Goal: Task Accomplishment & Management: Manage account settings

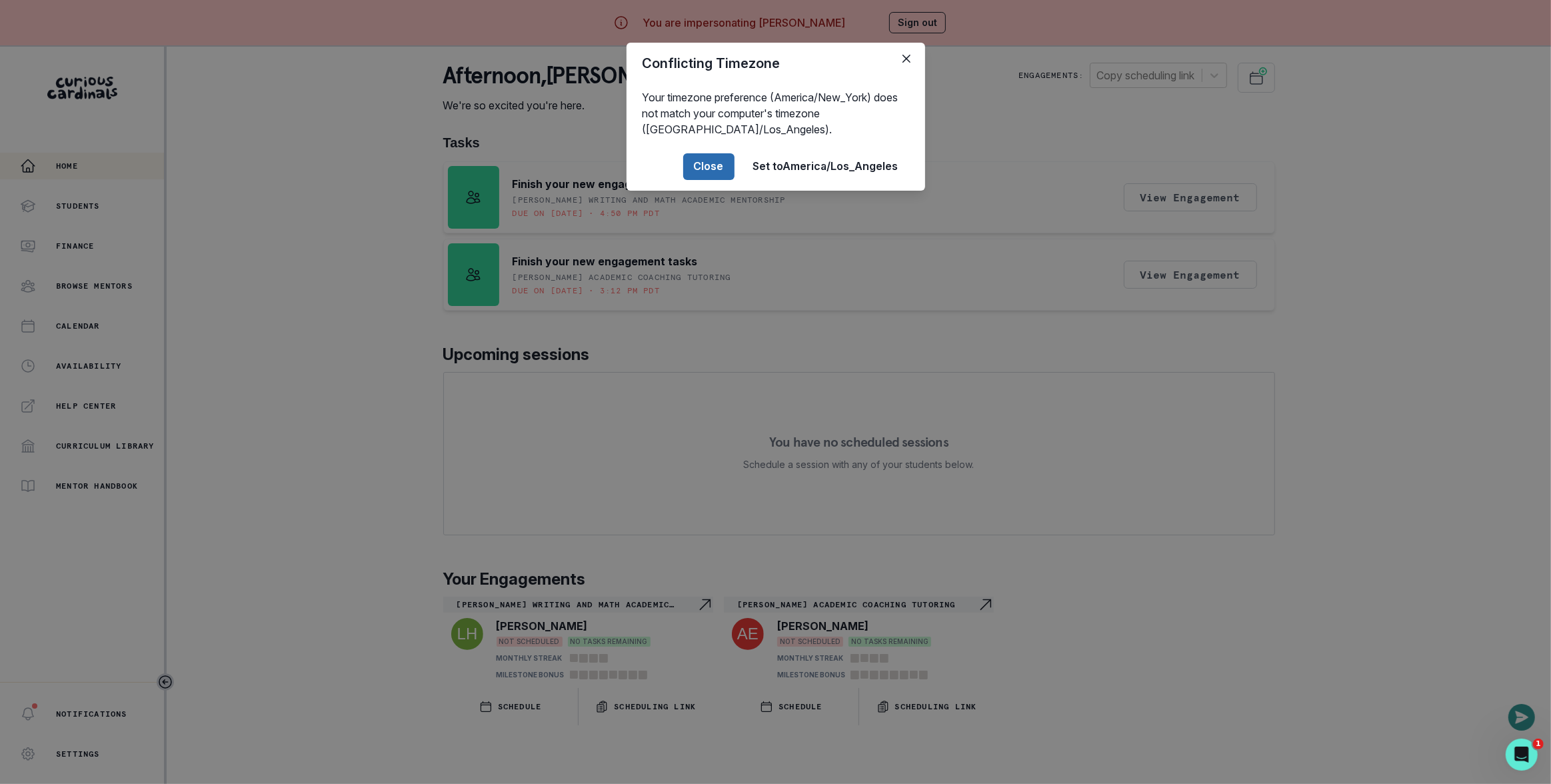
click at [715, 170] on button "Close" at bounding box center [709, 167] width 52 height 27
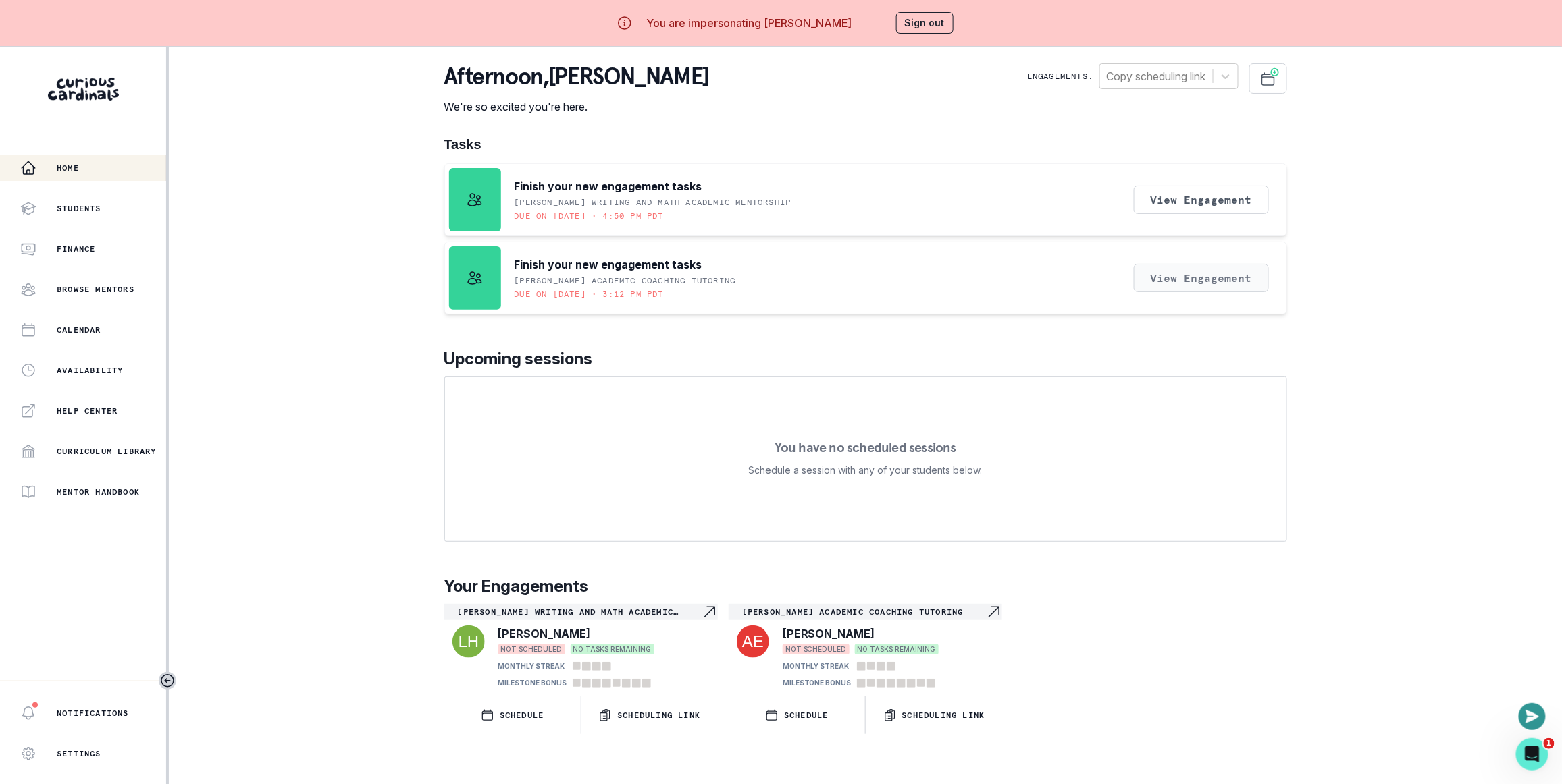
click at [1157, 275] on button "View Engagement" at bounding box center [1201, 278] width 135 height 29
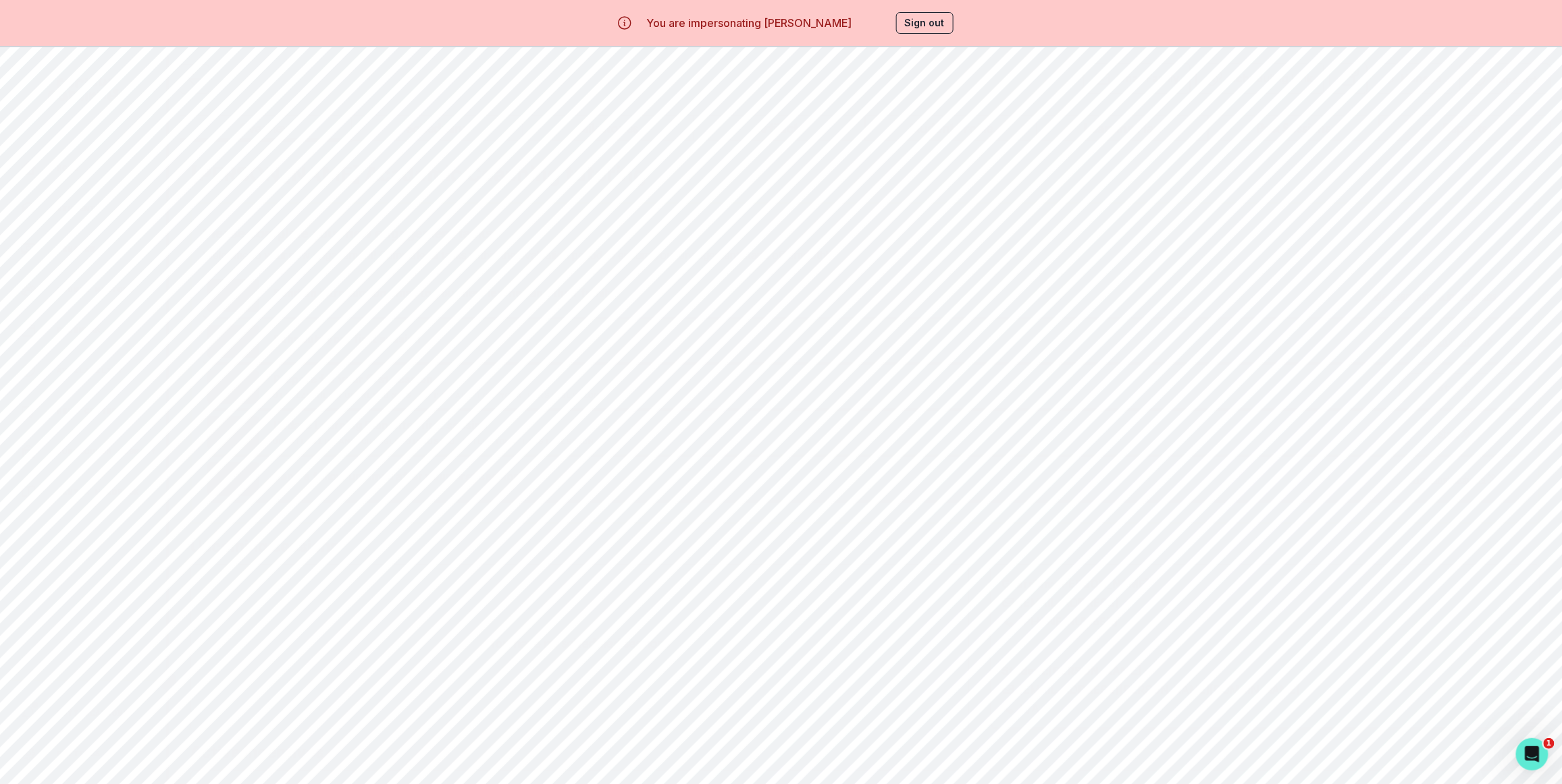
click at [1445, 400] on button "Start" at bounding box center [1454, 388] width 111 height 29
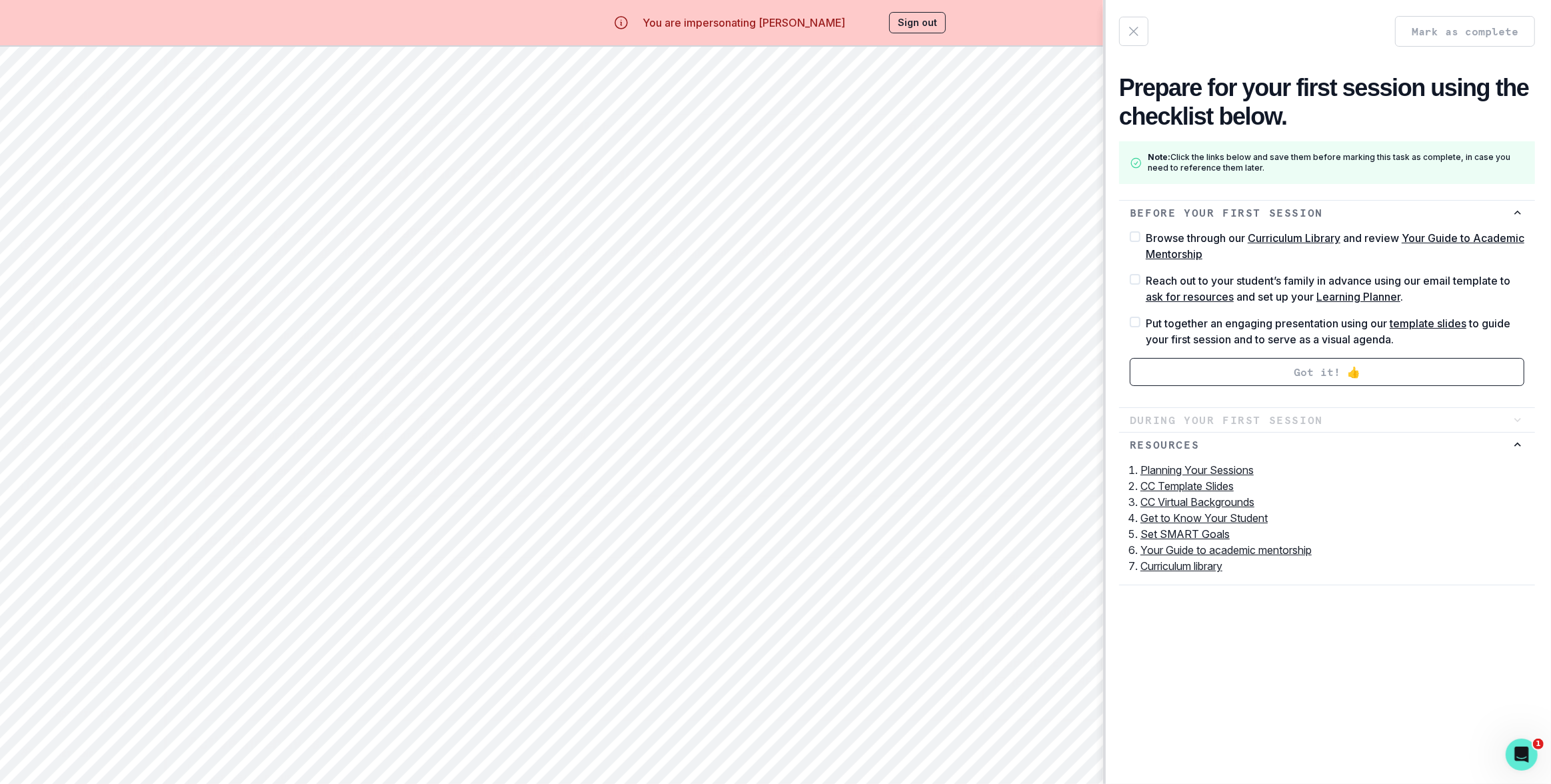
click at [888, 257] on div "Mark as complete Prepare for your first session using the checklist below. Note…" at bounding box center [775, 392] width 1551 height 784
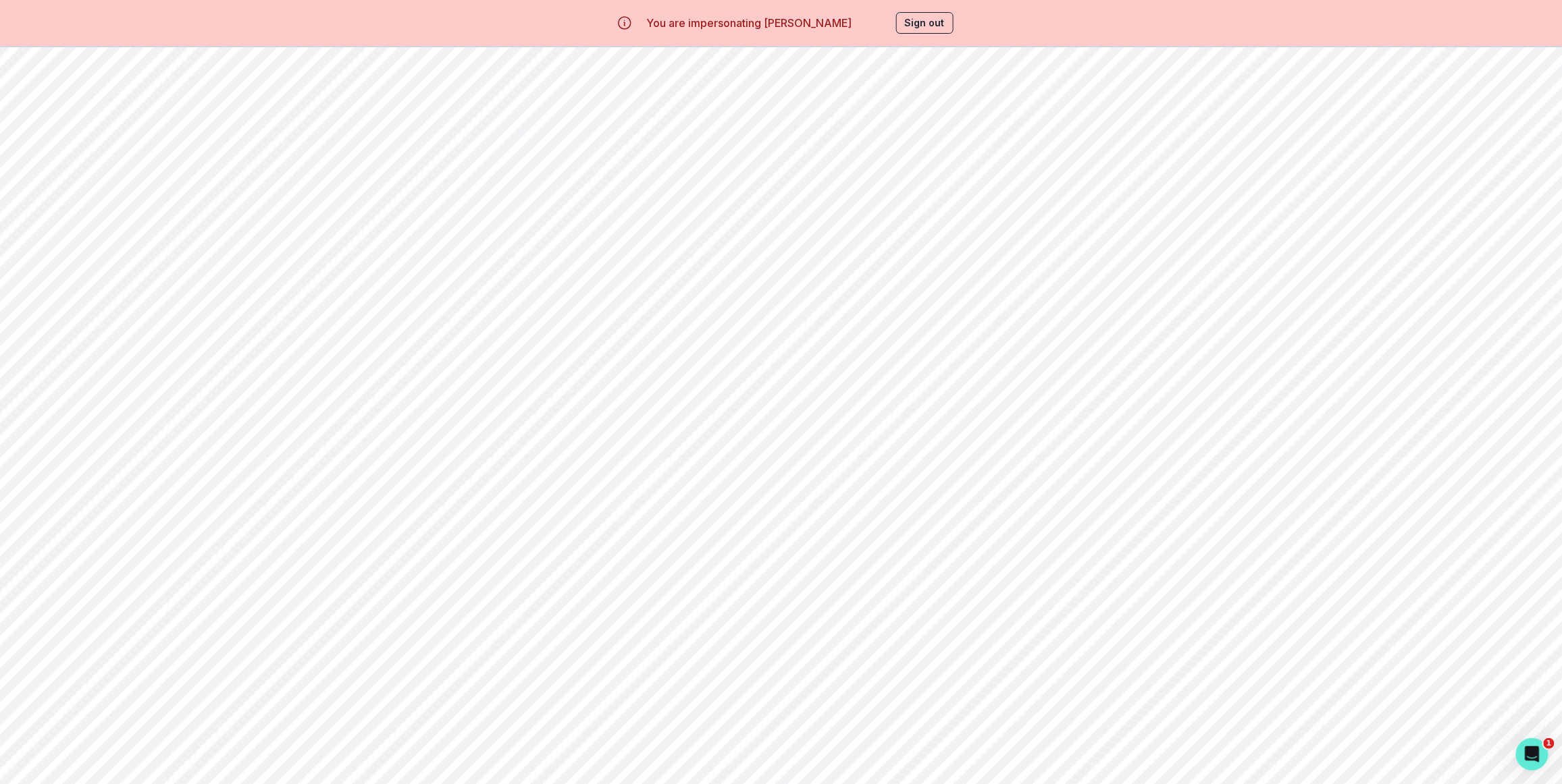
click at [900, 29] on button "Sign out" at bounding box center [925, 23] width 57 height 22
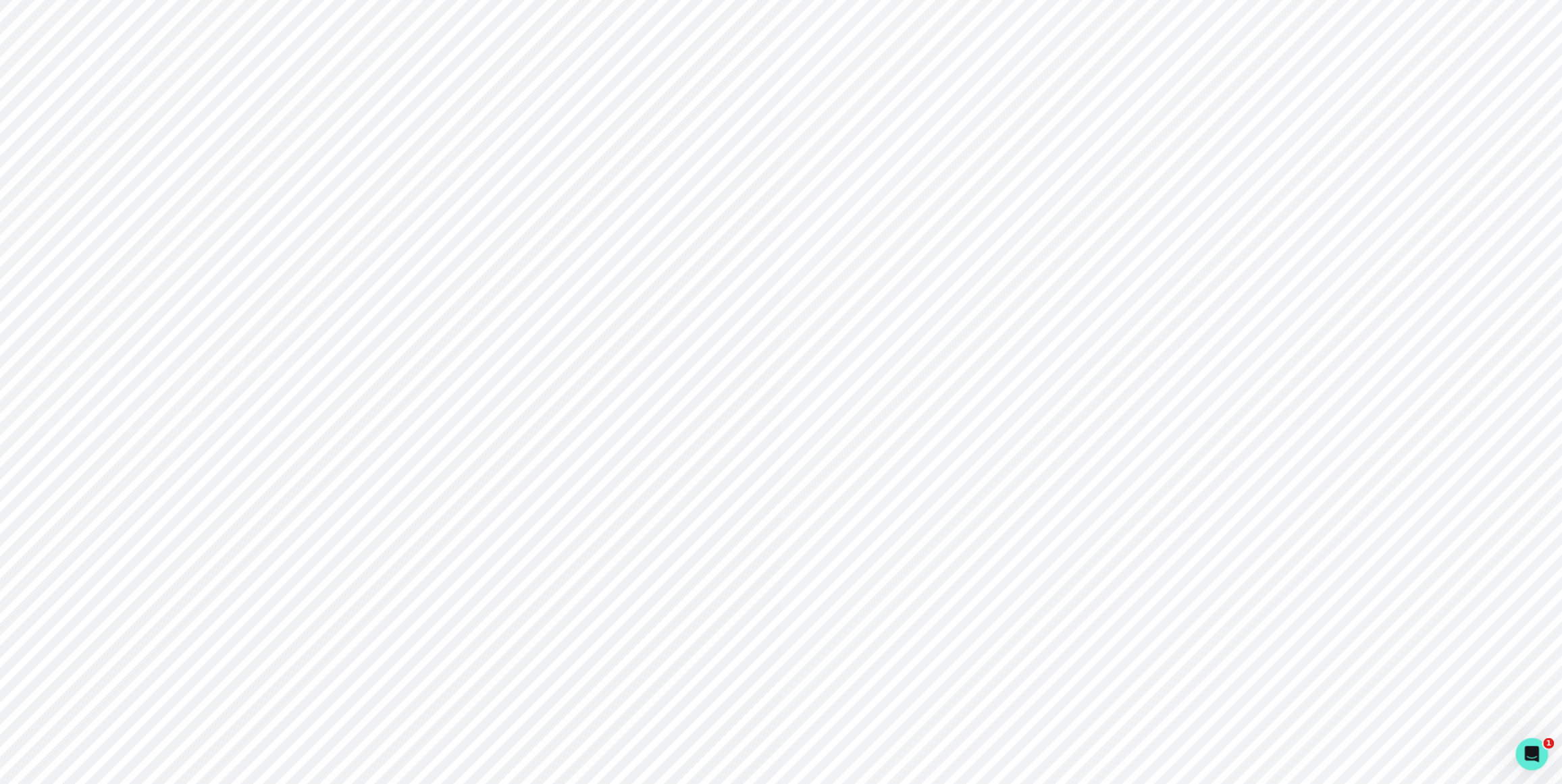
drag, startPoint x: 900, startPoint y: 29, endPoint x: 907, endPoint y: 23, distance: 9.2
click at [907, 22] on div "Sign in with Google OR [PERSON_NAME][EMAIL_ADDRESS][DOMAIN_NAME] Email address …" at bounding box center [1172, 392] width 781 height 784
click at [1100, 366] on input "[PERSON_NAME][EMAIL_ADDRESS][DOMAIN_NAME]" at bounding box center [1171, 363] width 275 height 34
click at [1166, 276] on button "Sign in with Google" at bounding box center [1171, 282] width 275 height 40
